Goal: Find specific page/section: Find specific page/section

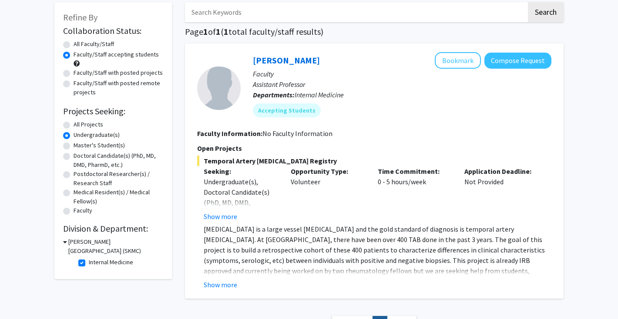
scroll to position [120, 0]
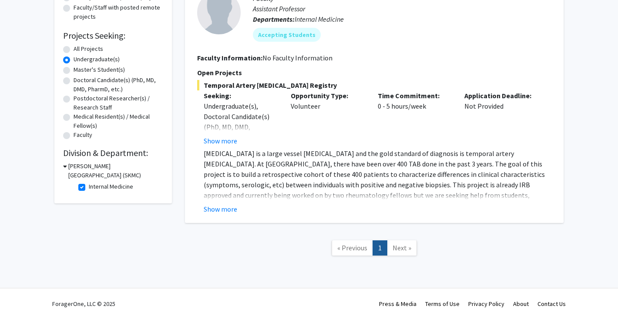
click at [410, 247] on link "Next »" at bounding box center [402, 248] width 30 height 15
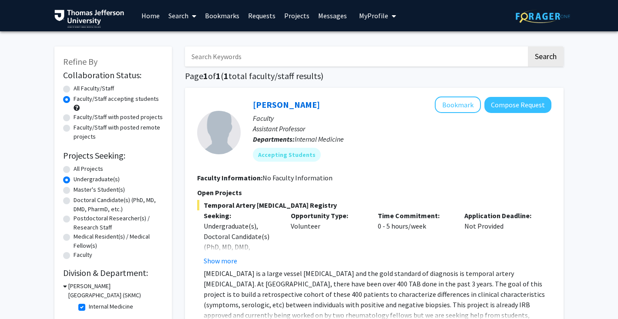
click at [62, 86] on div "Refine By Collaboration Status: Collaboration Status All Faculty/Staff Collabor…" at bounding box center [112, 185] width 117 height 277
click at [74, 90] on label "All Faculty/Staff" at bounding box center [94, 88] width 40 height 9
click at [74, 90] on input "All Faculty/Staff" at bounding box center [77, 87] width 6 height 6
radio input "true"
click at [147, 16] on link "Home" at bounding box center [150, 15] width 27 height 30
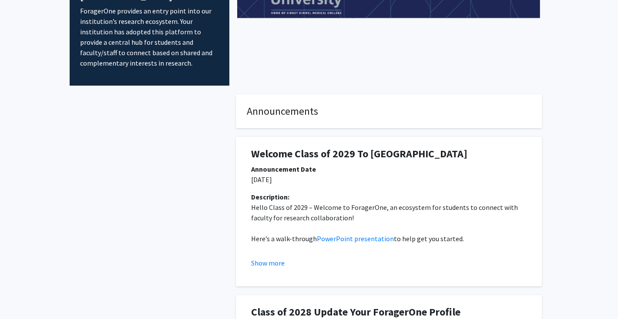
scroll to position [76, 0]
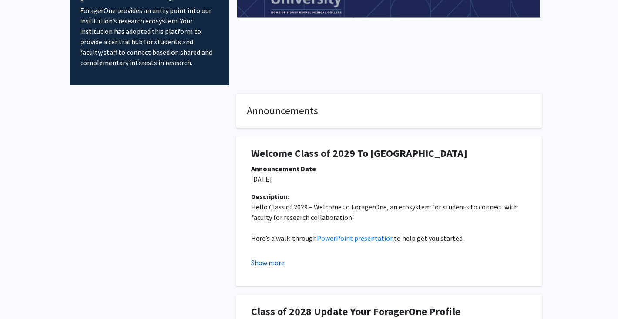
click at [274, 258] on button "Show more" at bounding box center [267, 263] width 33 height 10
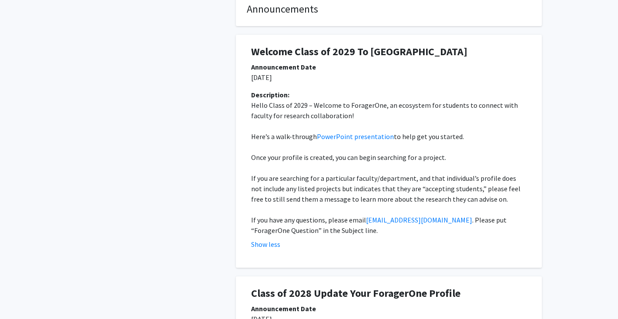
scroll to position [0, 0]
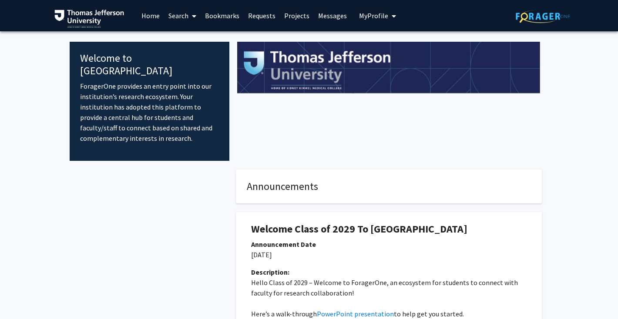
click at [155, 13] on link "Home" at bounding box center [150, 15] width 27 height 30
click at [388, 16] on span "My profile dropdown to access profile and logout" at bounding box center [392, 16] width 8 height 30
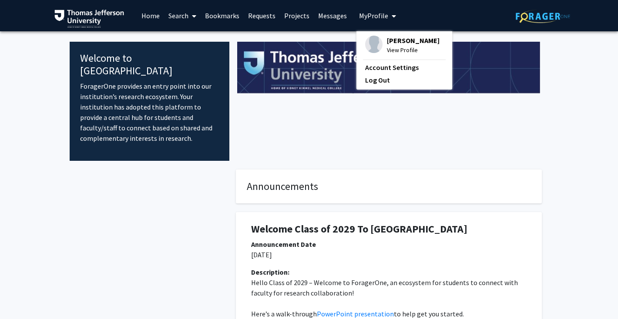
click at [394, 34] on div "[PERSON_NAME] View Profile Account Settings Log Out" at bounding box center [404, 60] width 96 height 58
click at [389, 48] on span "View Profile" at bounding box center [413, 50] width 53 height 10
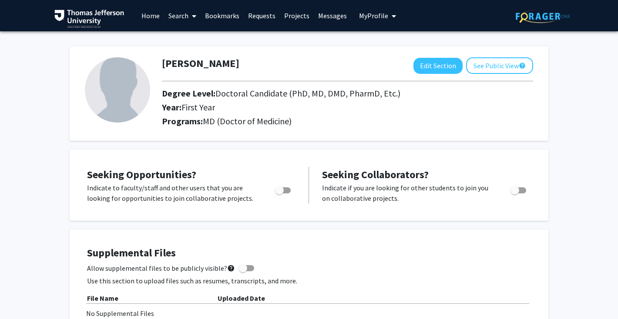
click at [188, 15] on span at bounding box center [192, 16] width 8 height 30
click at [225, 17] on link "Bookmarks" at bounding box center [222, 15] width 43 height 30
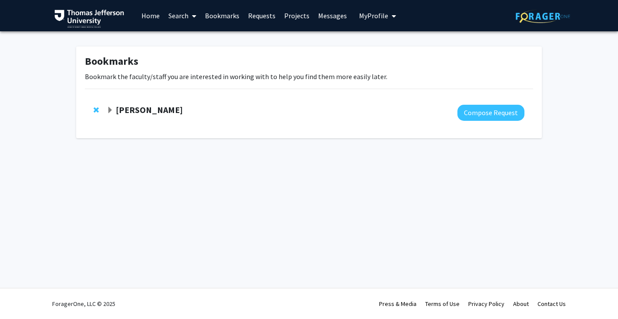
click at [262, 16] on link "Requests" at bounding box center [262, 15] width 36 height 30
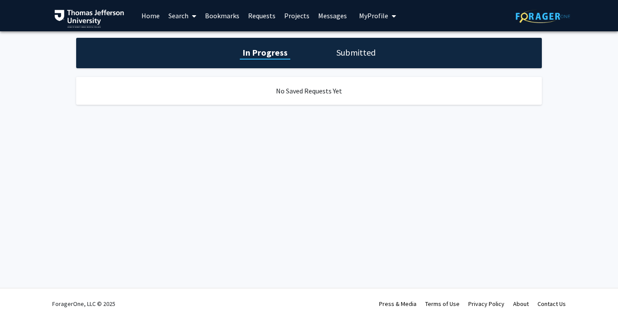
click at [228, 12] on link "Bookmarks" at bounding box center [222, 15] width 43 height 30
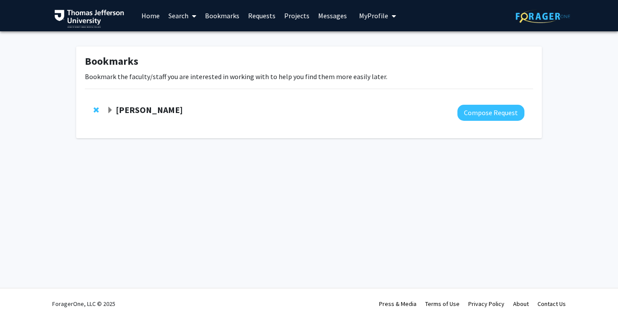
click at [176, 12] on link "Search" at bounding box center [182, 15] width 37 height 30
click at [154, 19] on link "Home" at bounding box center [150, 15] width 27 height 30
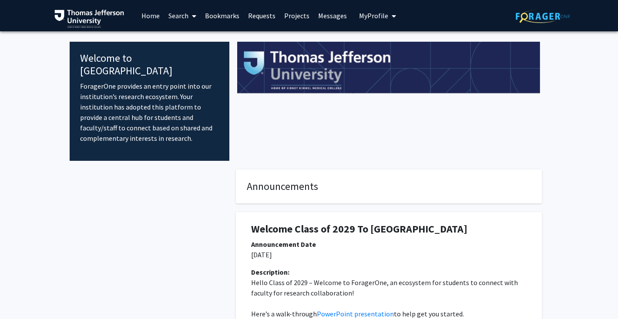
click at [176, 17] on link "Search" at bounding box center [182, 15] width 37 height 30
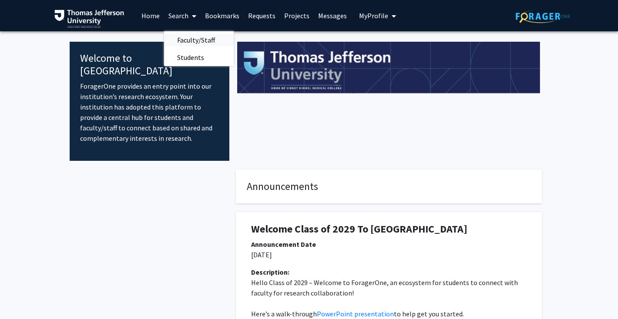
click at [194, 40] on span "Faculty/Staff" at bounding box center [196, 39] width 64 height 17
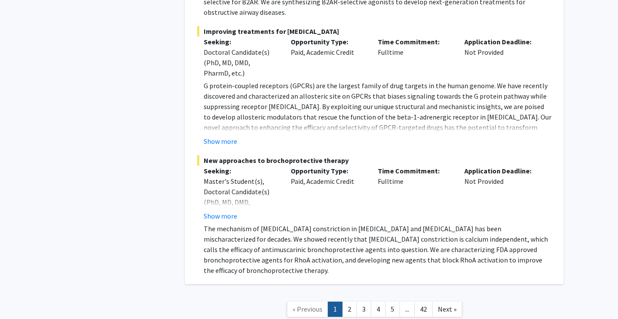
scroll to position [6762, 0]
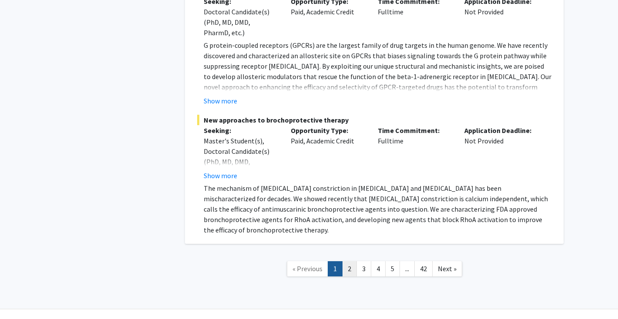
click at [352, 261] on link "2" at bounding box center [349, 268] width 15 height 15
